Goal: Browse casually: Explore the website without a specific task or goal

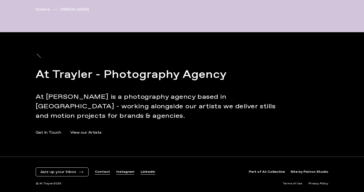
scroll to position [1795, 0]
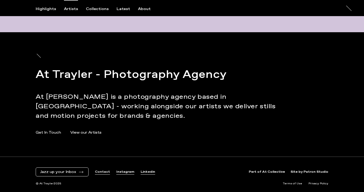
click at [66, 9] on div "Artists" at bounding box center [71, 9] width 14 height 5
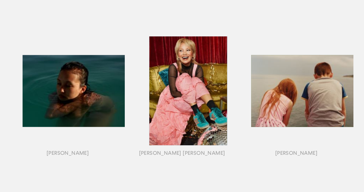
scroll to position [243, 0]
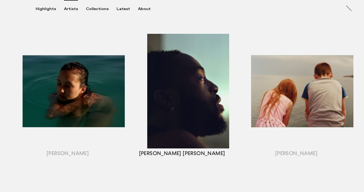
click at [199, 83] on div "button" at bounding box center [182, 97] width 114 height 165
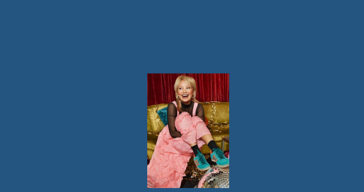
scroll to position [196, 0]
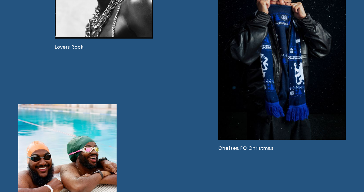
scroll to position [930, 0]
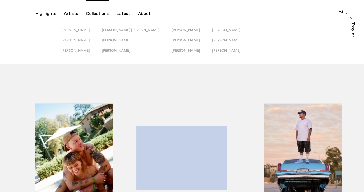
click at [97, 14] on div "Collections" at bounding box center [97, 13] width 23 height 5
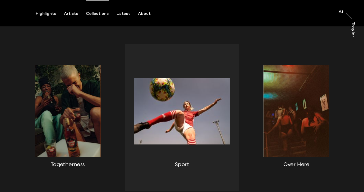
scroll to position [98, 0]
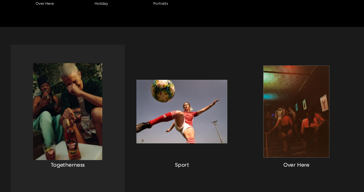
click at [70, 134] on div "button" at bounding box center [68, 118] width 114 height 147
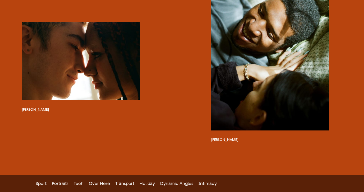
scroll to position [575, 0]
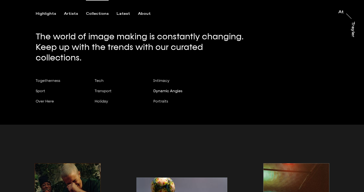
click at [161, 89] on span "Dynamic Angles" at bounding box center [167, 91] width 29 height 4
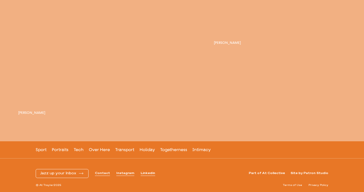
scroll to position [2798, 0]
